Goal: Check status: Check status

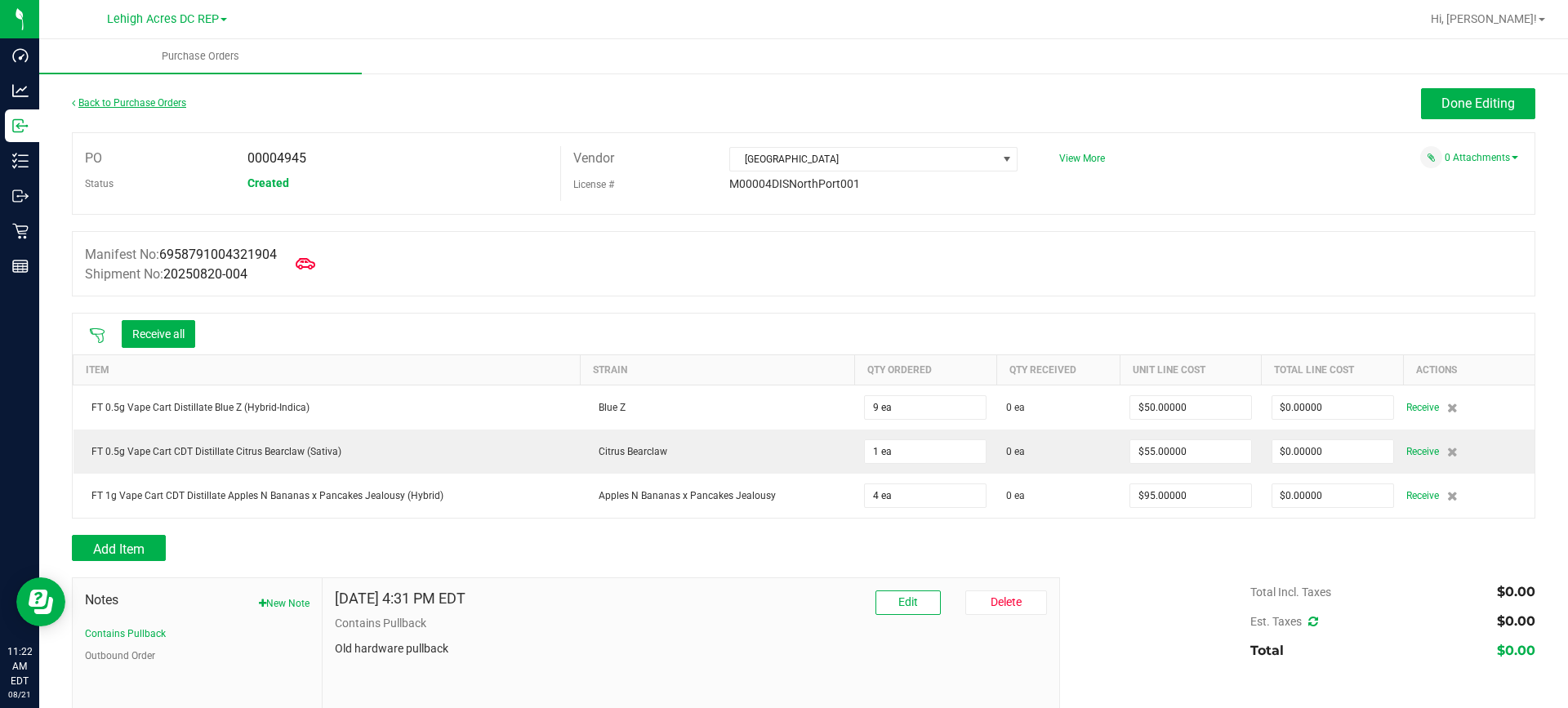
click at [113, 100] on link "Back to Purchase Orders" at bounding box center [128, 103] width 114 height 11
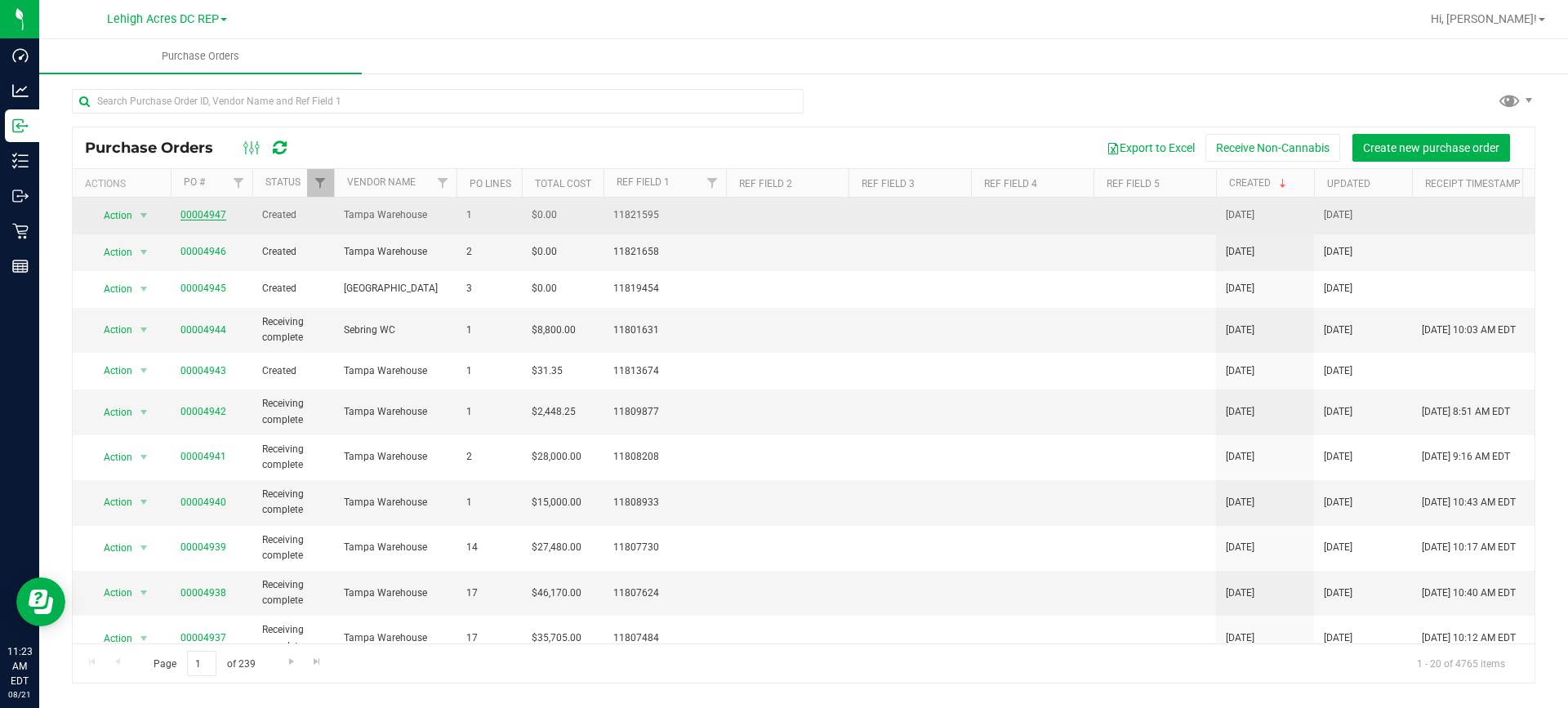
click at [206, 215] on link "00004947" at bounding box center [202, 214] width 45 height 11
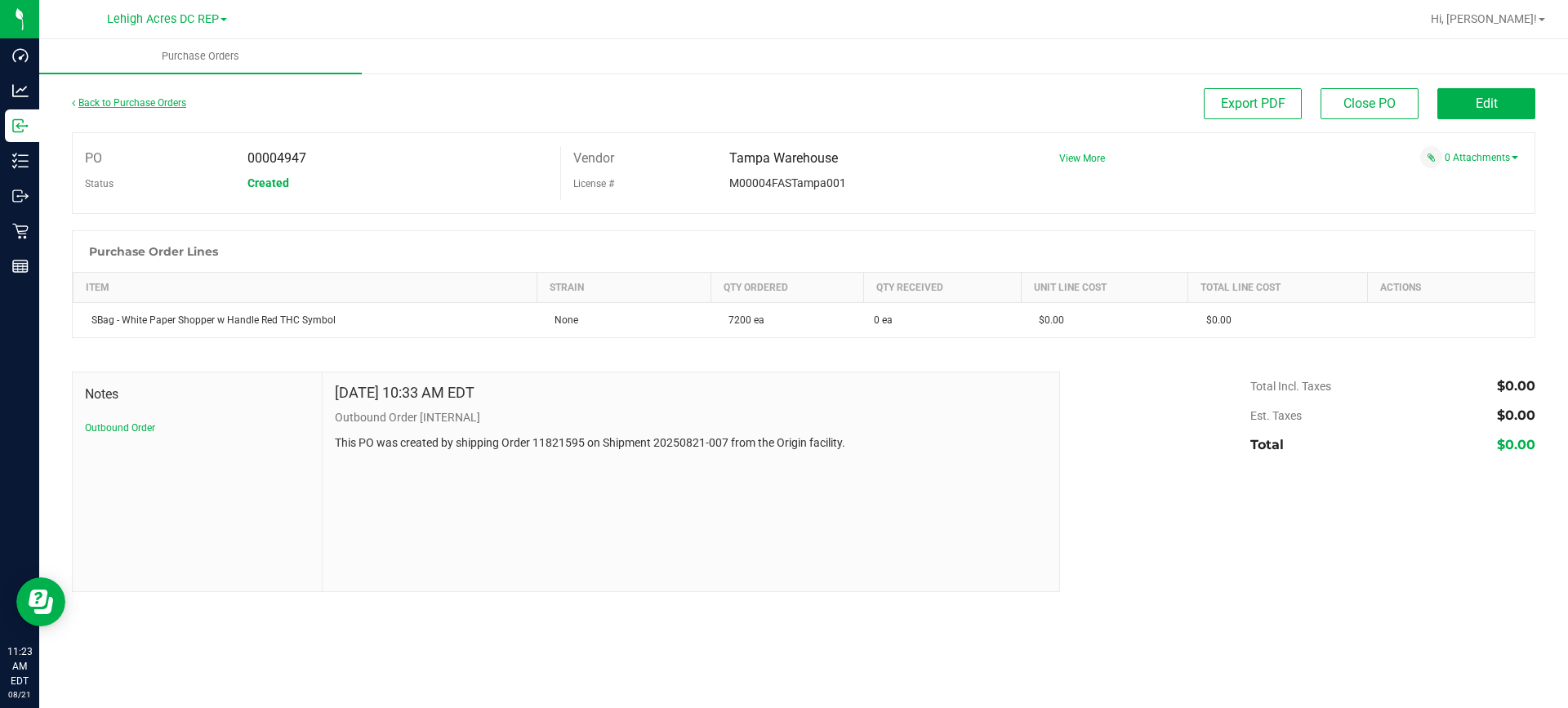
click at [154, 105] on link "Back to Purchase Orders" at bounding box center [128, 103] width 114 height 11
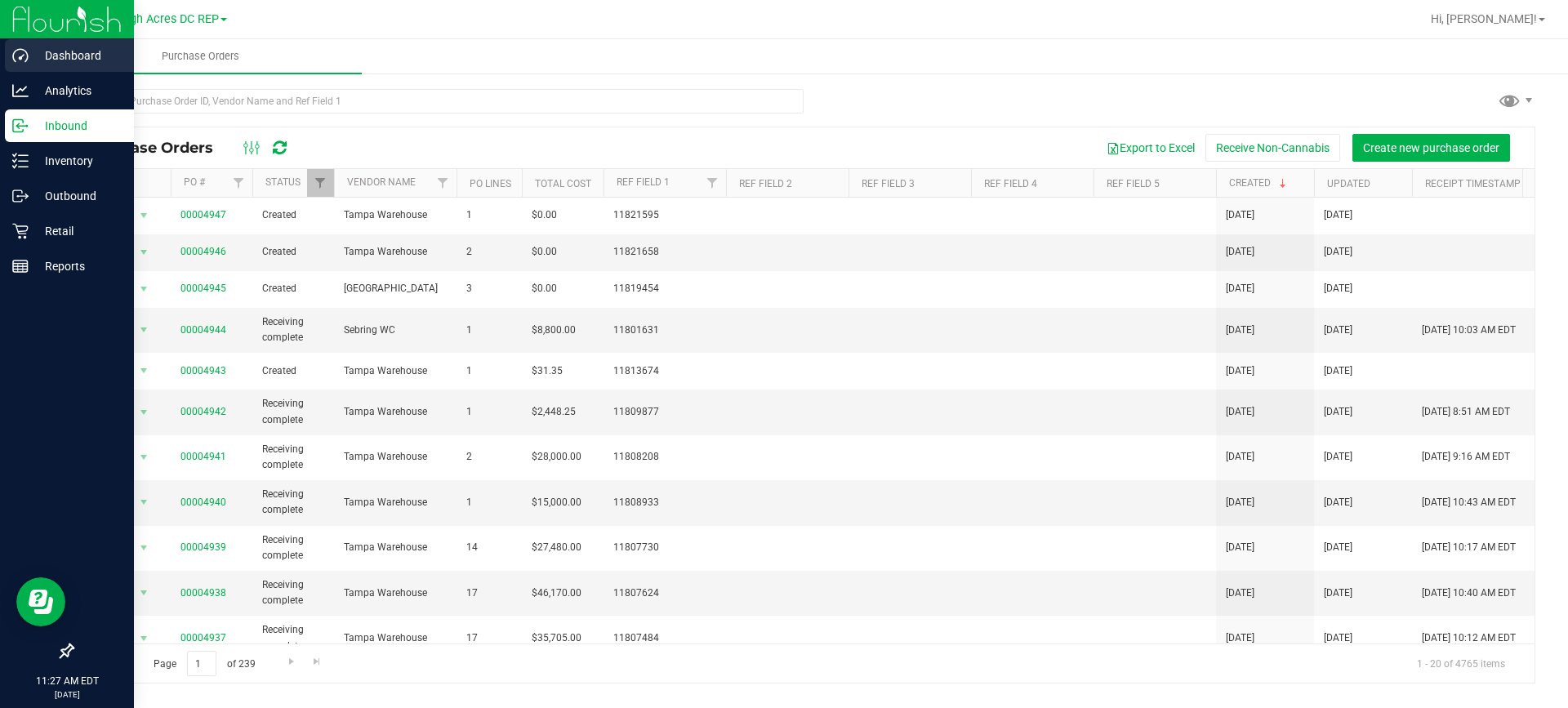
click at [77, 48] on p "Dashboard" at bounding box center [78, 55] width 98 height 19
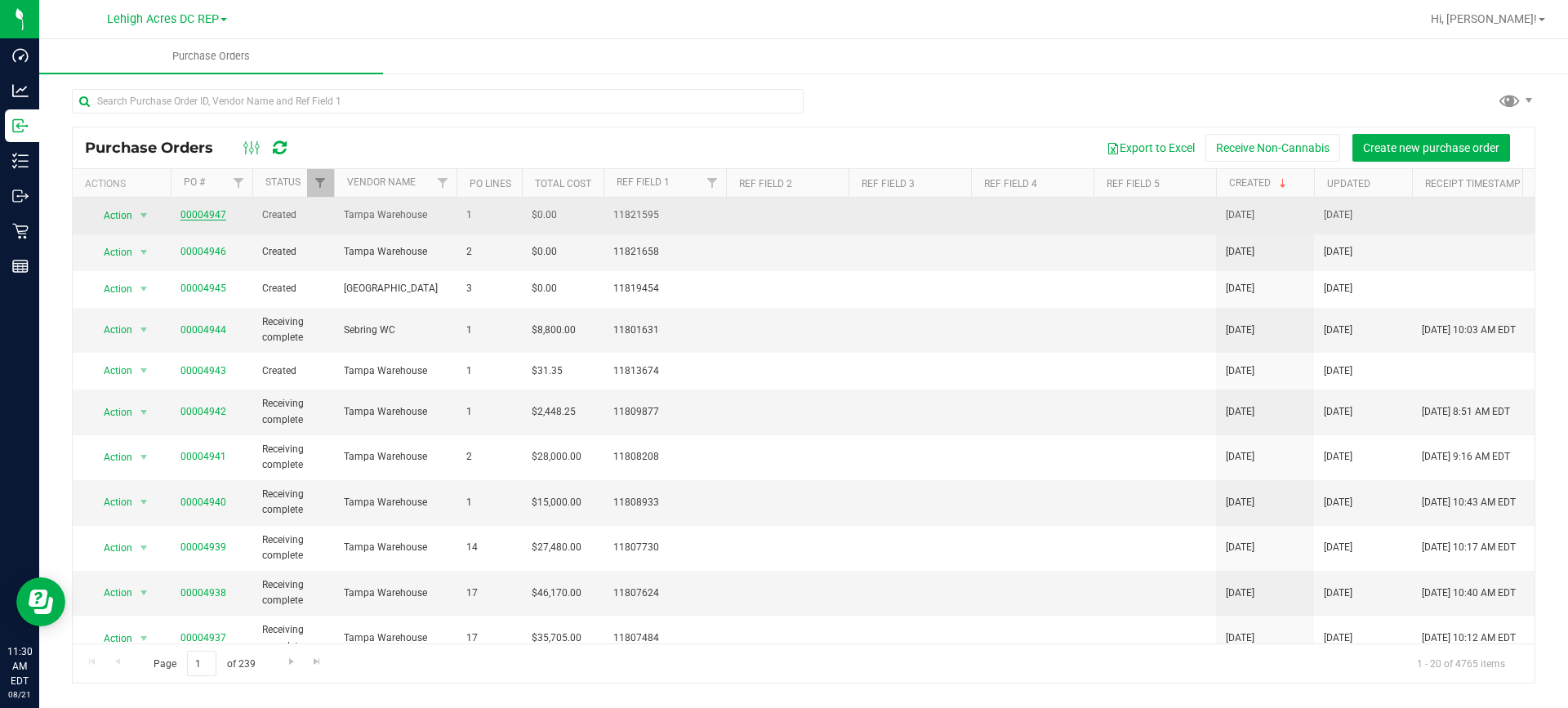
click at [205, 215] on link "00004947" at bounding box center [202, 214] width 45 height 11
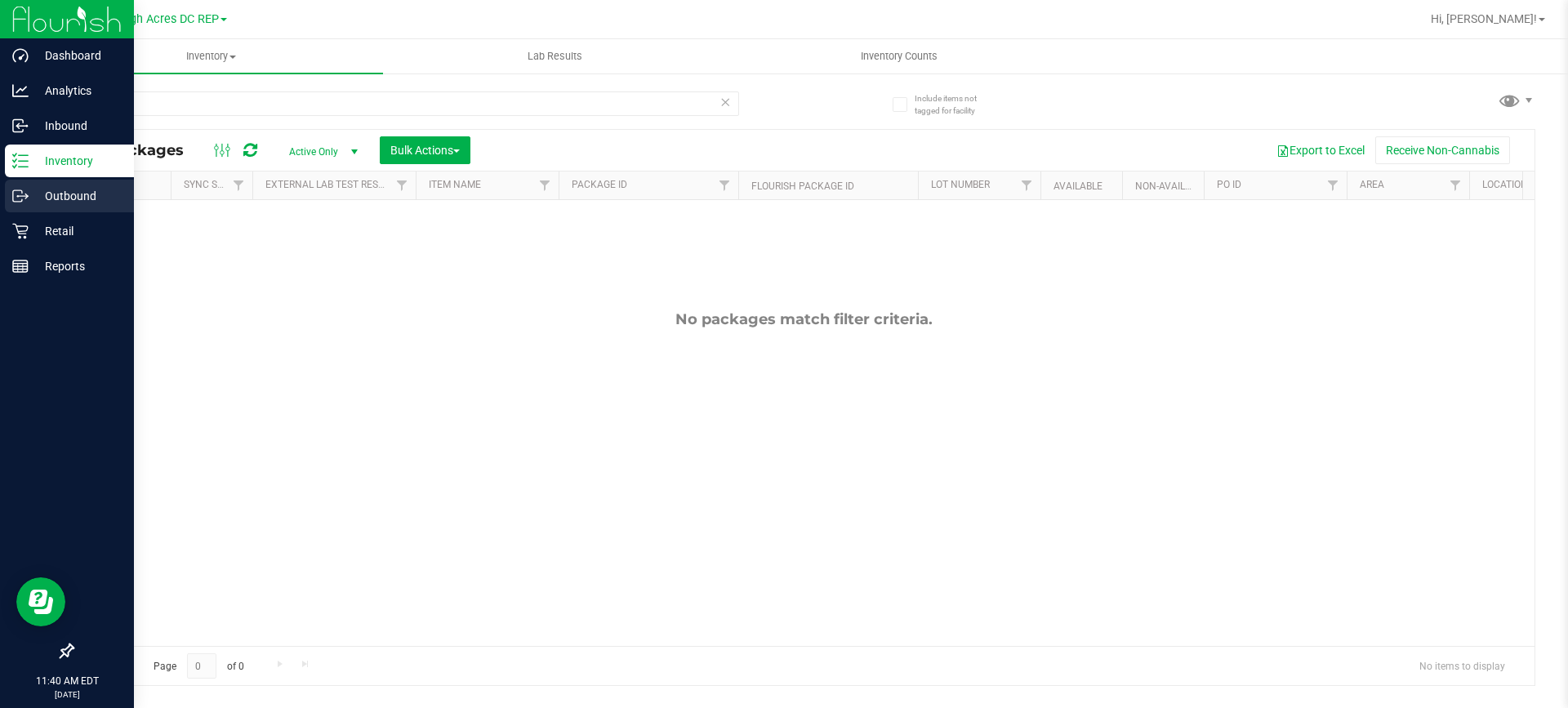
click at [39, 194] on p "Outbound" at bounding box center [78, 196] width 98 height 19
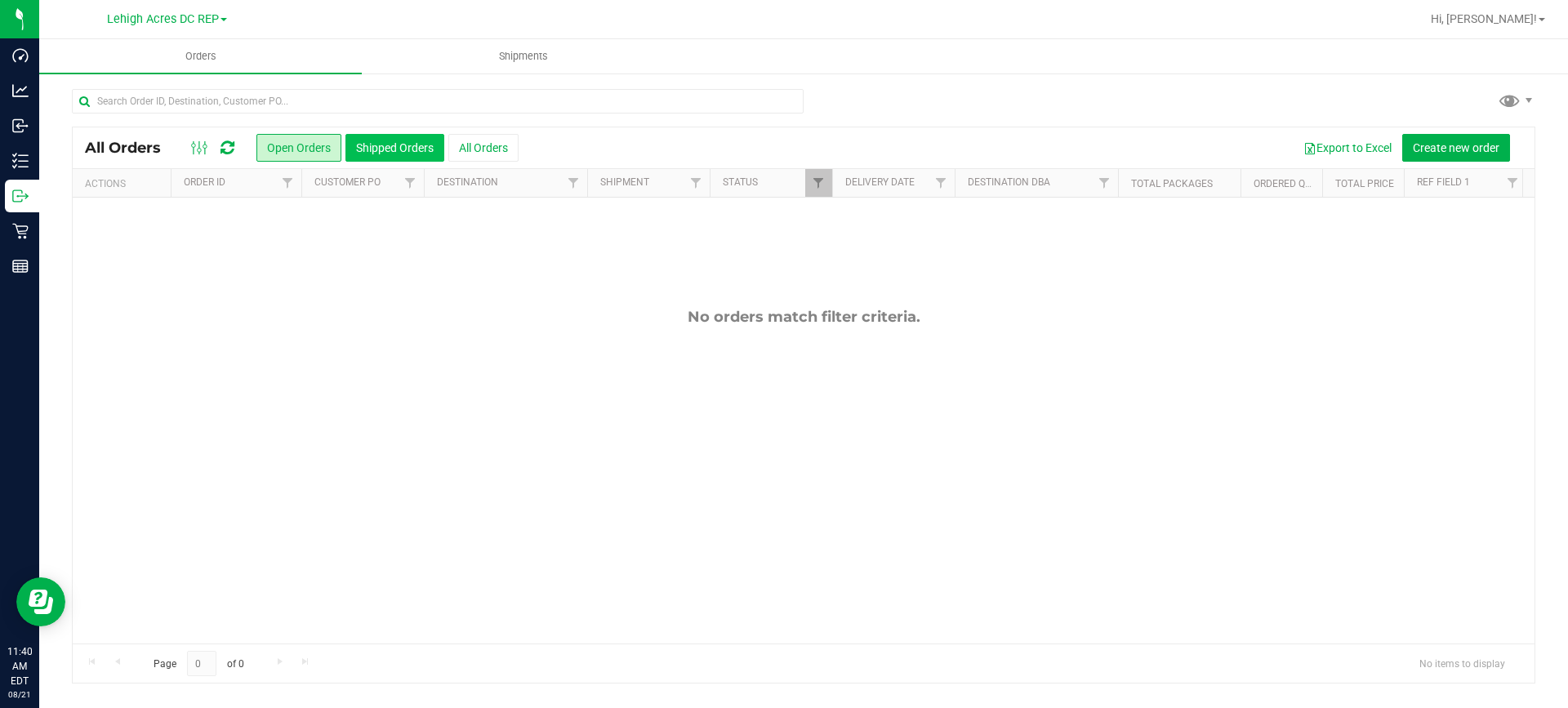
click at [407, 148] on button "Shipped Orders" at bounding box center [395, 148] width 98 height 28
